Goal: Find specific page/section: Find specific page/section

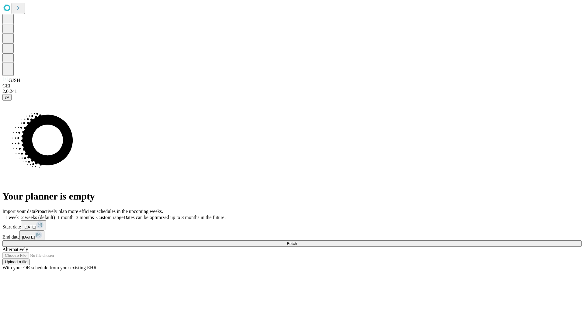
click at [297, 241] on span "Fetch" at bounding box center [292, 243] width 10 height 5
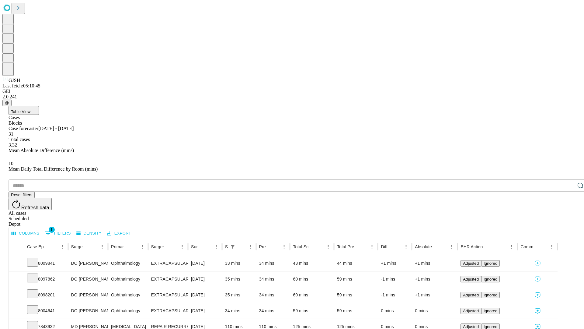
click at [545, 216] on div "Scheduled" at bounding box center [298, 218] width 579 height 5
